Goal: Transaction & Acquisition: Purchase product/service

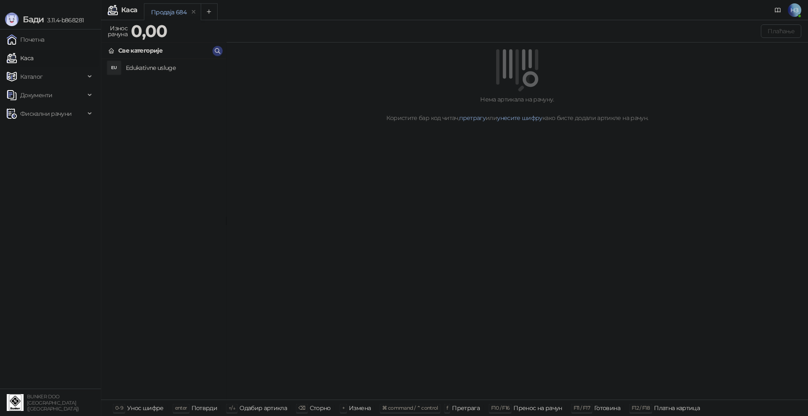
click at [150, 63] on h4 "Edukativne usluge" at bounding box center [172, 67] width 93 height 13
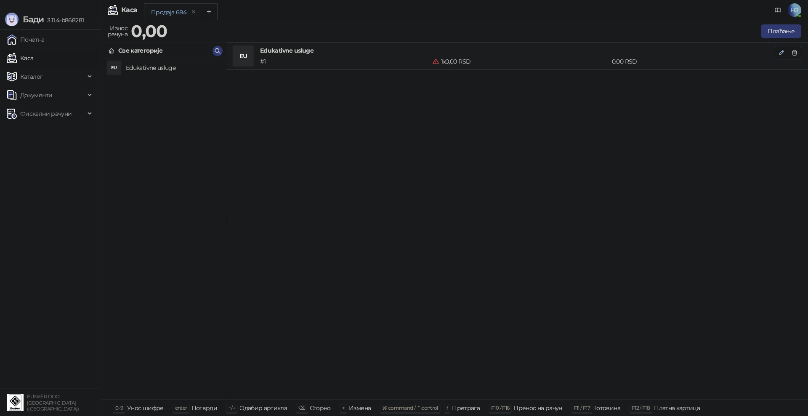
click at [783, 51] on icon "button" at bounding box center [781, 52] width 7 height 7
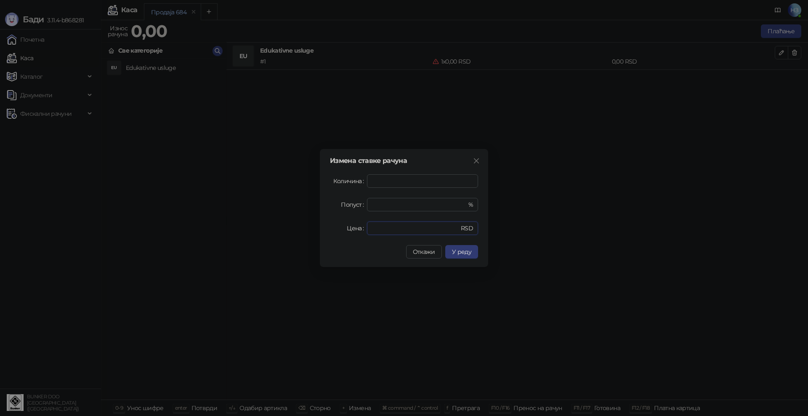
drag, startPoint x: 416, startPoint y: 225, endPoint x: 354, endPoint y: 227, distance: 61.9
click at [354, 227] on div "Цена * RSD" at bounding box center [404, 227] width 148 height 13
type input "****"
click at [460, 247] on button "У реду" at bounding box center [461, 251] width 33 height 13
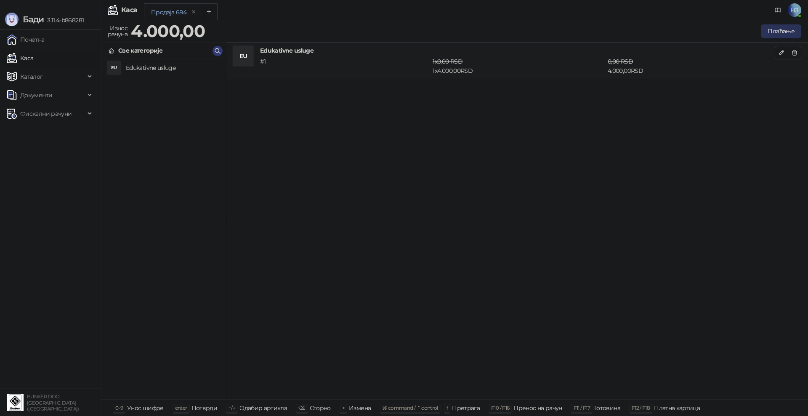
click at [776, 35] on button "Плаћање" at bounding box center [781, 30] width 40 height 13
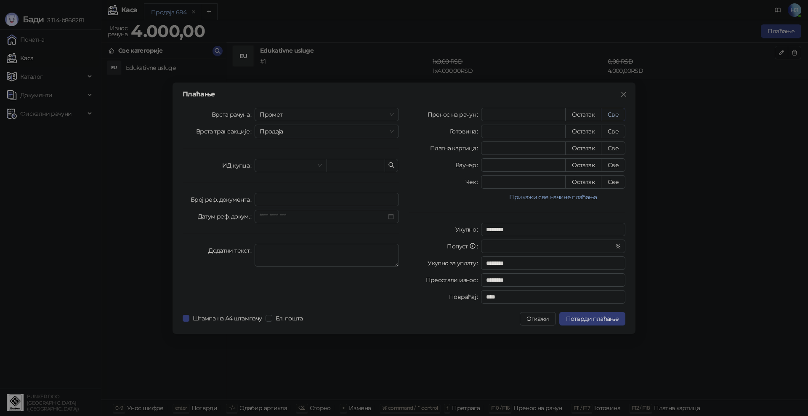
click at [613, 112] on button "Све" at bounding box center [613, 114] width 24 height 13
type input "****"
click at [601, 318] on span "Потврди плаћање" at bounding box center [592, 319] width 53 height 8
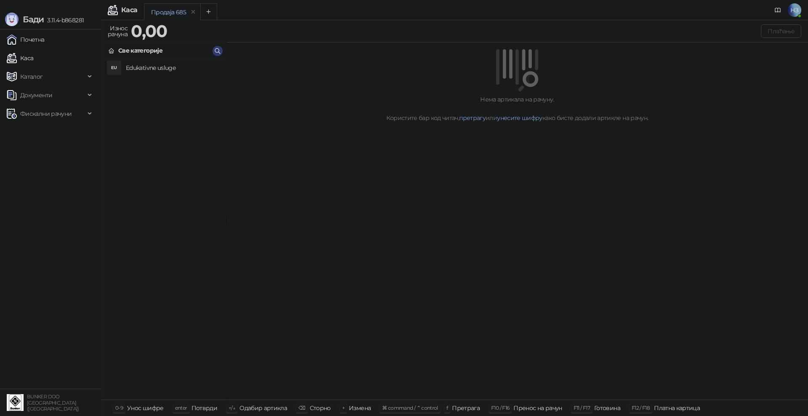
click at [45, 38] on link "Почетна" at bounding box center [26, 39] width 38 height 17
